Goal: Navigation & Orientation: Find specific page/section

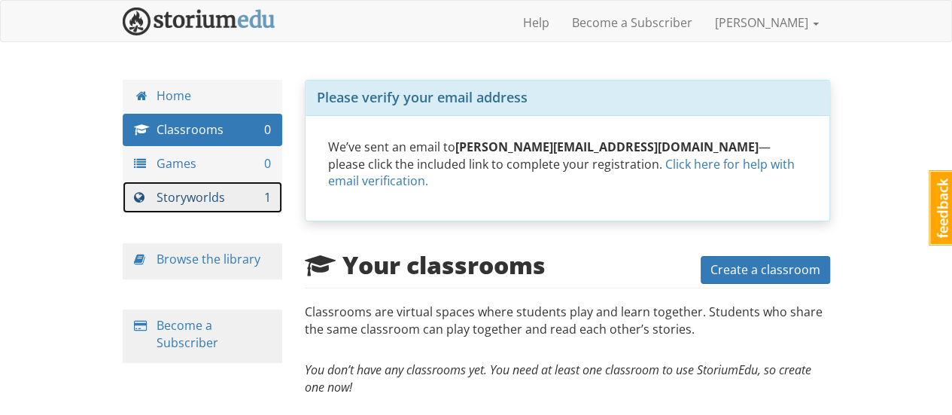
click at [175, 195] on link "Storyworlds 1" at bounding box center [203, 197] width 160 height 32
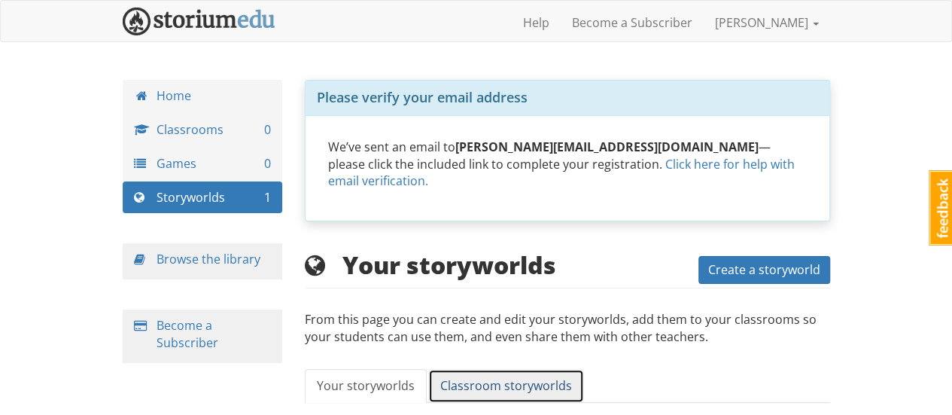
click at [551, 377] on span "Classroom storyworlds" at bounding box center [506, 385] width 132 height 17
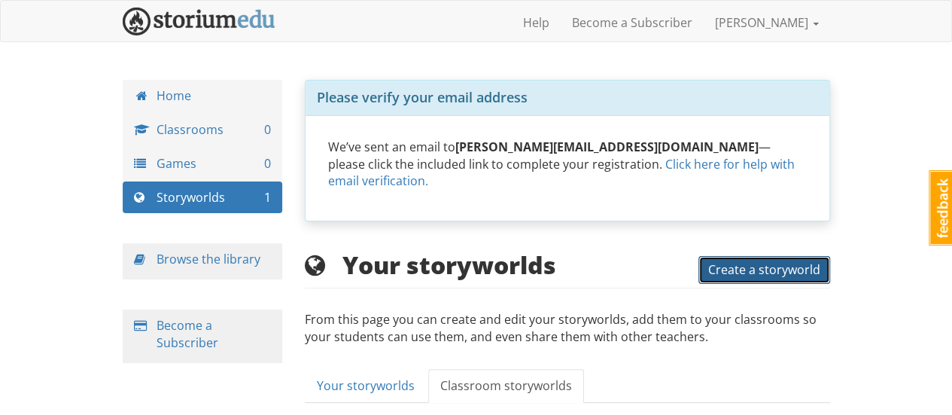
click at [785, 261] on span "Create a storyworld" at bounding box center [764, 269] width 112 height 17
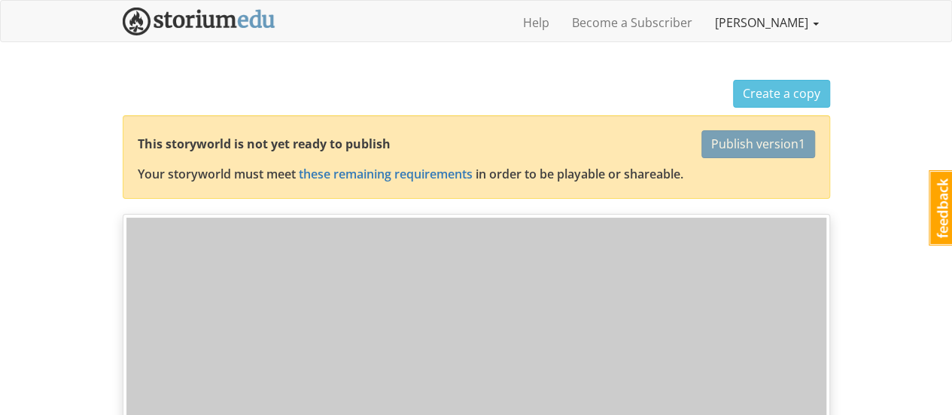
click at [801, 25] on link "[PERSON_NAME]" at bounding box center [767, 23] width 126 height 38
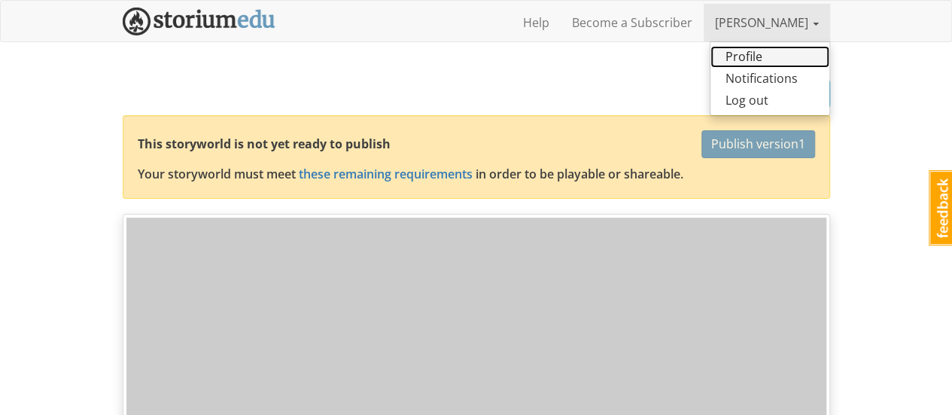
click at [750, 50] on link "Profile" at bounding box center [770, 57] width 119 height 22
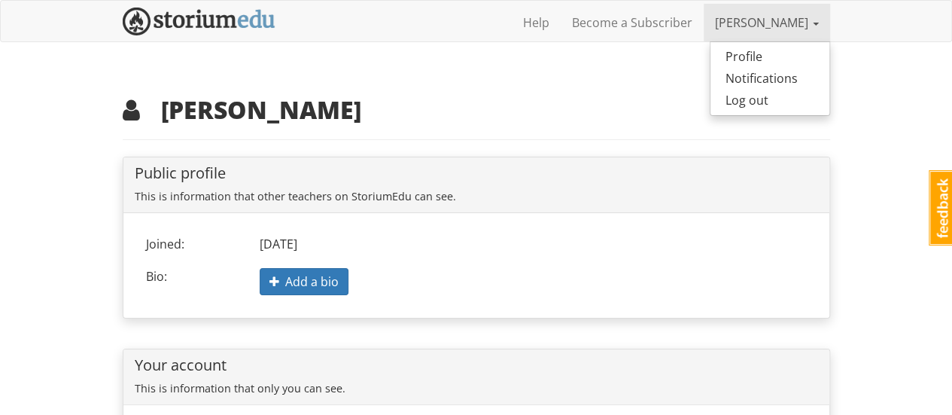
click at [894, 181] on div "[PERSON_NAME] [PERSON_NAME] 1 Toggle navigation Help Become a Subscriber [PERSO…" at bounding box center [476, 341] width 952 height 682
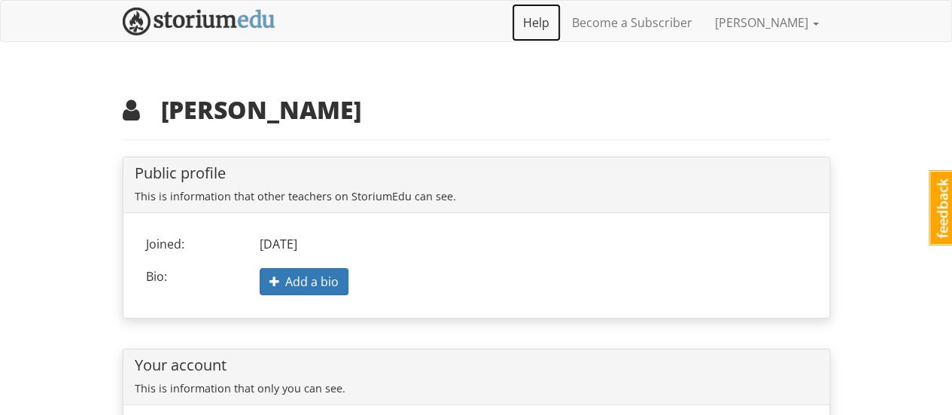
click at [561, 22] on link "Help" at bounding box center [536, 23] width 49 height 38
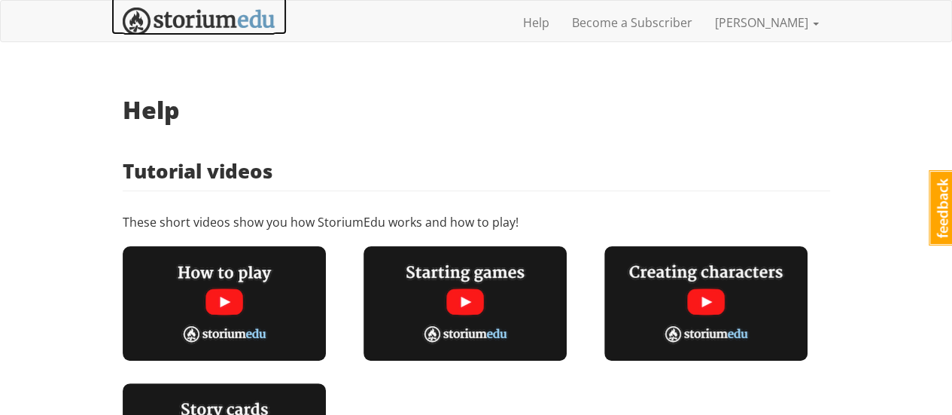
click at [259, 19] on img at bounding box center [199, 22] width 153 height 28
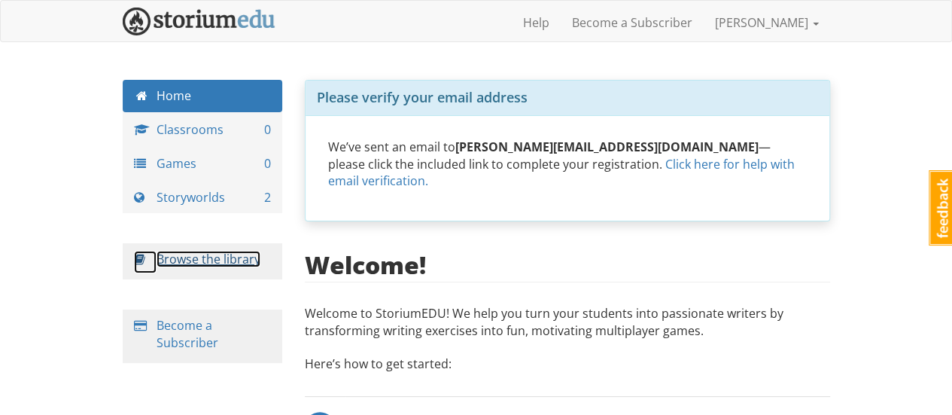
click at [218, 257] on link "Browse the library" at bounding box center [209, 259] width 104 height 17
